Goal: Task Accomplishment & Management: Use online tool/utility

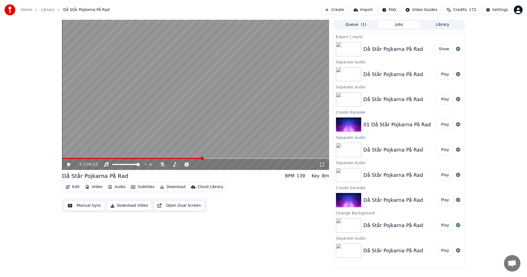
click at [69, 164] on icon at bounding box center [68, 165] width 3 height 4
click at [67, 165] on icon at bounding box center [72, 164] width 13 height 4
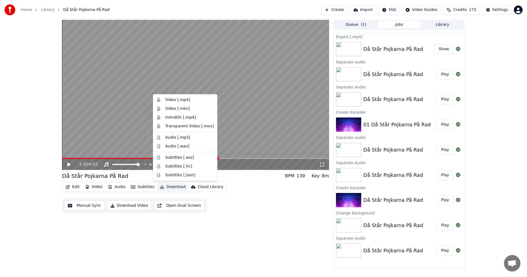
click at [169, 188] on button "Download" at bounding box center [173, 187] width 30 height 8
click at [170, 141] on div "Audio [.mp3]" at bounding box center [185, 137] width 62 height 9
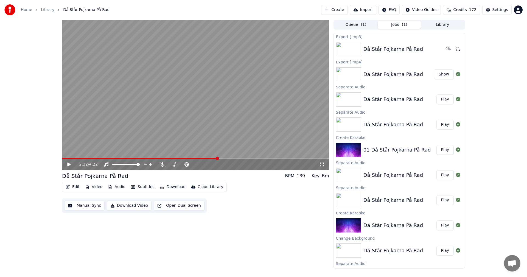
click at [170, 141] on video at bounding box center [195, 95] width 267 height 150
click at [375, 71] on div "Då Står Pojkarna På Rad" at bounding box center [393, 75] width 60 height 8
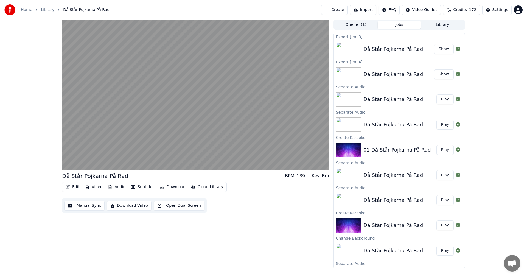
click at [342, 24] on button "Queue ( 1 )" at bounding box center [355, 25] width 43 height 8
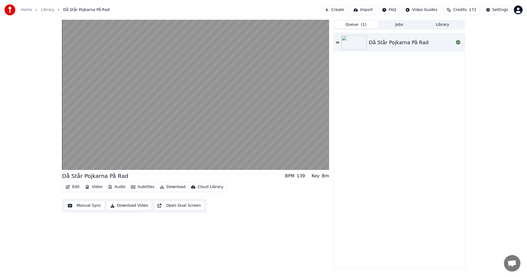
click at [441, 26] on button "Library" at bounding box center [442, 25] width 43 height 8
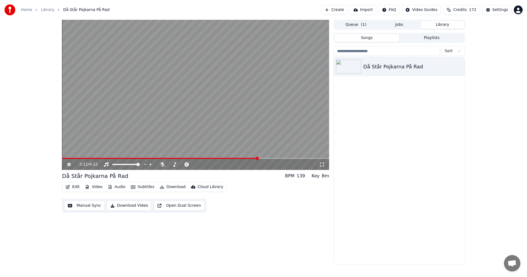
click at [76, 157] on video at bounding box center [195, 95] width 267 height 150
click at [78, 158] on span at bounding box center [70, 158] width 16 height 1
click at [66, 165] on div "0:16 / 4:22" at bounding box center [195, 164] width 263 height 5
click at [69, 165] on icon at bounding box center [68, 165] width 3 height 4
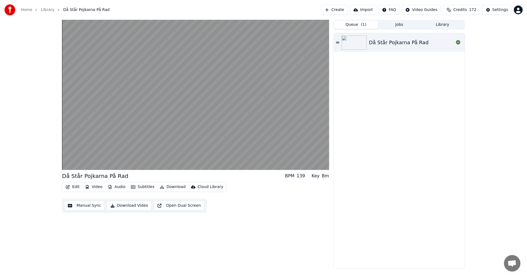
click at [359, 27] on button "Queue ( 1 )" at bounding box center [355, 25] width 43 height 8
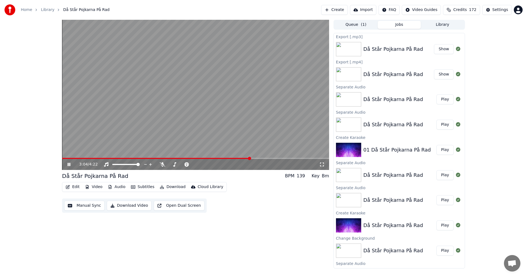
click at [401, 26] on button "Jobs" at bounding box center [399, 25] width 43 height 8
click at [441, 49] on button "Show" at bounding box center [444, 49] width 20 height 10
click at [69, 165] on icon at bounding box center [69, 164] width 3 height 3
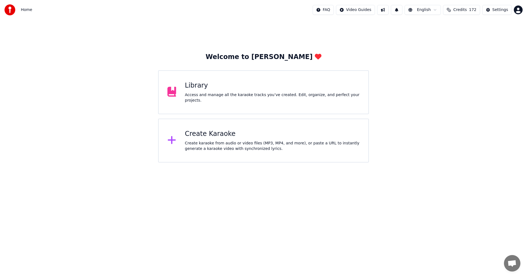
click at [208, 138] on div "Create Karaoke Create karaoke from audio or video files (MP3, MP4, and more), o…" at bounding box center [272, 141] width 175 height 22
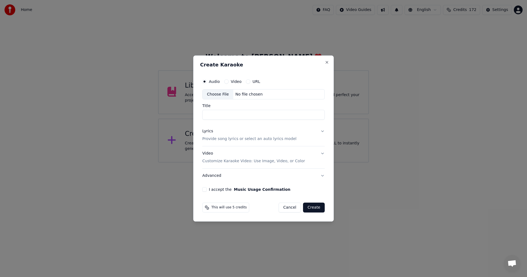
click at [216, 95] on div "Choose File" at bounding box center [218, 94] width 31 height 10
type input "**********"
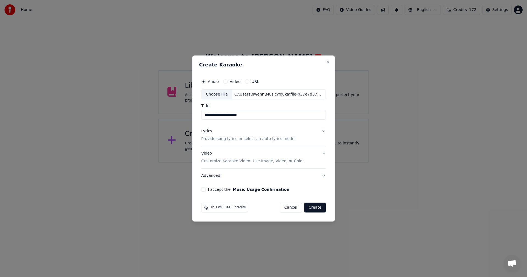
click at [317, 209] on button "Create" at bounding box center [315, 208] width 22 height 10
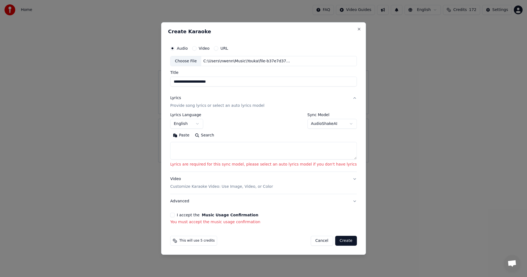
click at [231, 151] on textarea at bounding box center [263, 151] width 187 height 18
click at [331, 125] on body "**********" at bounding box center [263, 81] width 527 height 163
click at [329, 128] on body "**********" at bounding box center [263, 81] width 527 height 163
click at [324, 125] on body "**********" at bounding box center [263, 81] width 527 height 163
select select "****"
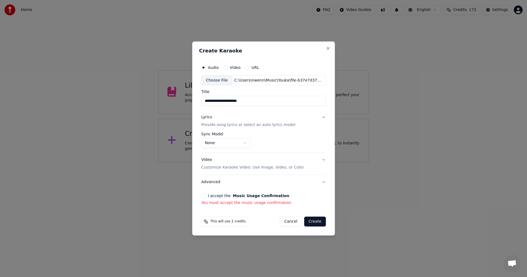
click at [203, 197] on button "I accept the Music Usage Confirmation" at bounding box center [203, 196] width 4 height 4
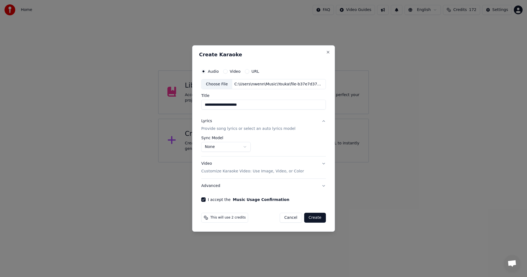
click at [312, 219] on button "Create" at bounding box center [315, 218] width 22 height 10
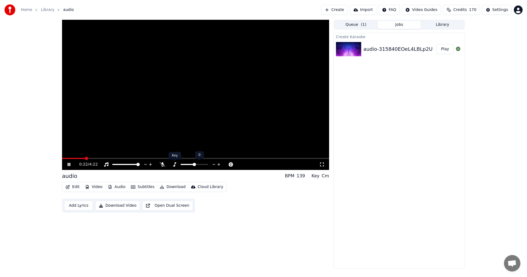
click at [174, 163] on icon at bounding box center [174, 164] width 5 height 4
click at [191, 164] on span at bounding box center [192, 164] width 3 height 3
click at [126, 158] on span at bounding box center [195, 158] width 267 height 1
click at [78, 169] on div "1:29 / 4:22" at bounding box center [195, 164] width 267 height 11
click at [75, 156] on video at bounding box center [195, 95] width 267 height 150
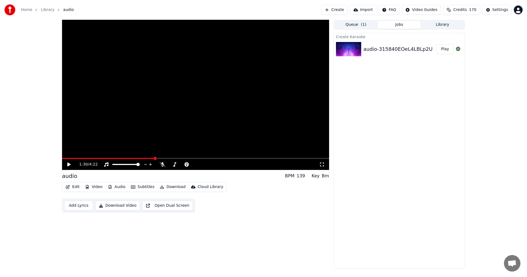
click at [75, 158] on span at bounding box center [108, 158] width 93 height 1
click at [68, 165] on icon at bounding box center [68, 165] width 3 height 4
click at [85, 159] on span at bounding box center [195, 158] width 267 height 1
click at [94, 158] on span at bounding box center [195, 158] width 267 height 1
click at [114, 159] on span at bounding box center [195, 158] width 267 height 1
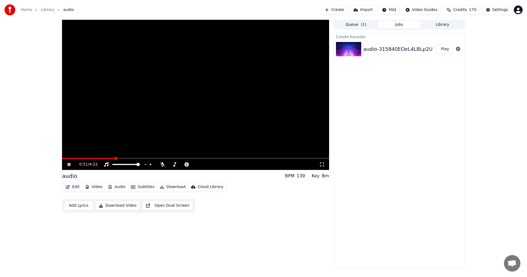
click at [130, 157] on video at bounding box center [195, 95] width 267 height 150
click at [146, 158] on span at bounding box center [195, 158] width 267 height 1
click at [68, 165] on icon at bounding box center [68, 165] width 3 height 4
click at [164, 158] on span at bounding box center [195, 158] width 267 height 1
click at [165, 187] on button "Download" at bounding box center [173, 187] width 30 height 8
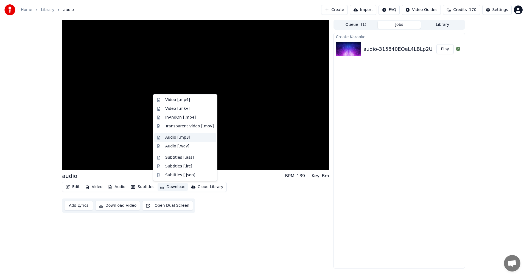
click at [172, 140] on div "Audio [.mp3]" at bounding box center [185, 137] width 62 height 9
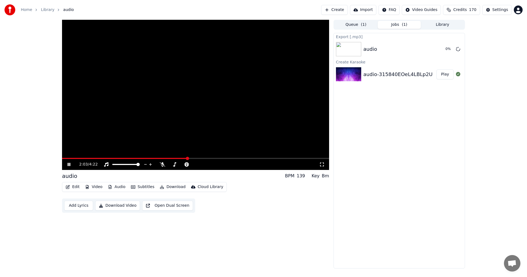
click at [69, 164] on icon at bounding box center [72, 164] width 13 height 4
